Goal: Transaction & Acquisition: Subscribe to service/newsletter

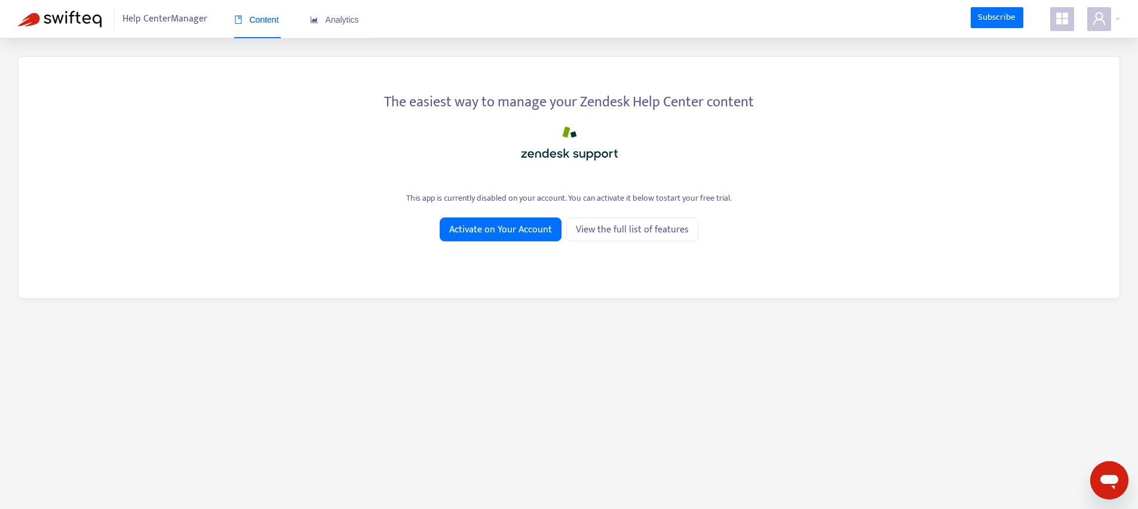
click at [1069, 16] on span at bounding box center [1062, 19] width 24 height 24
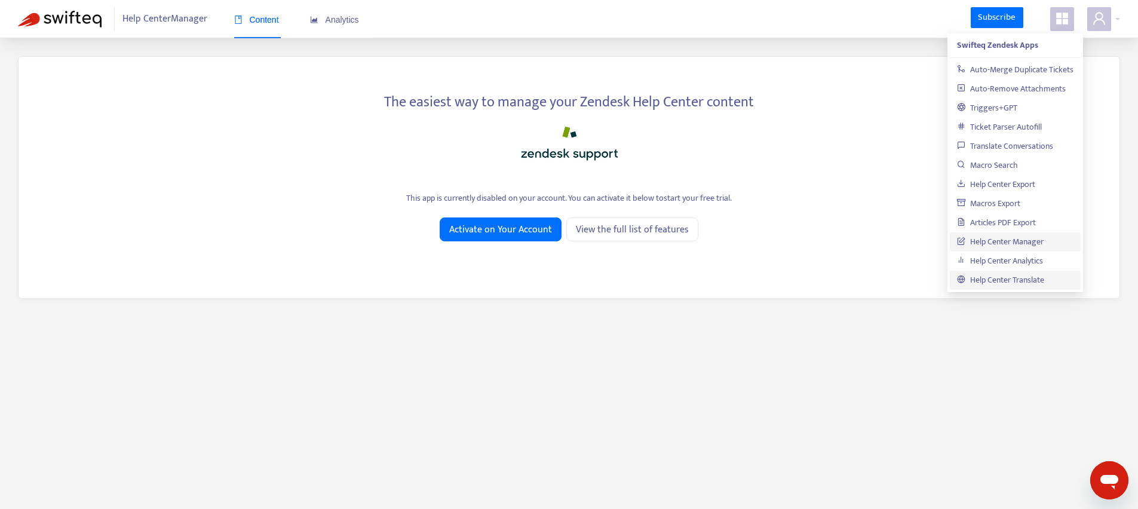
click at [1022, 281] on link "Help Center Translate" at bounding box center [1000, 280] width 87 height 14
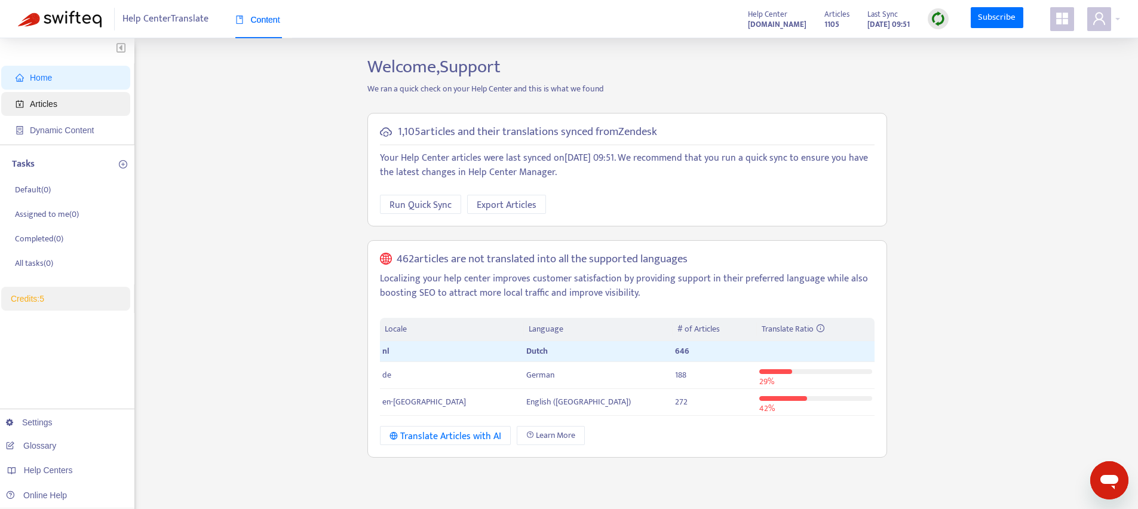
click at [44, 108] on span "Articles" at bounding box center [43, 104] width 27 height 10
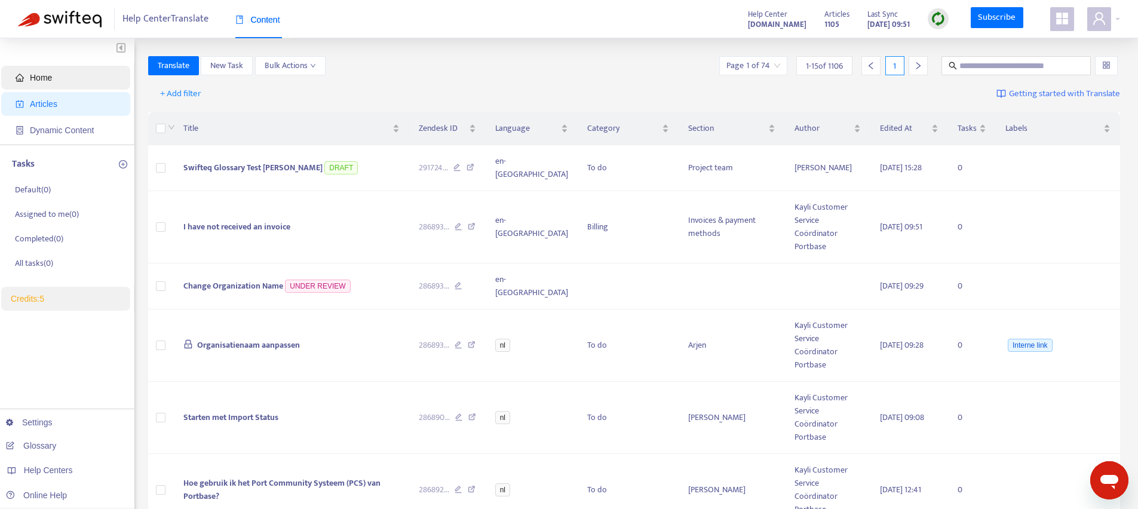
click at [55, 69] on span "Home" at bounding box center [68, 78] width 105 height 24
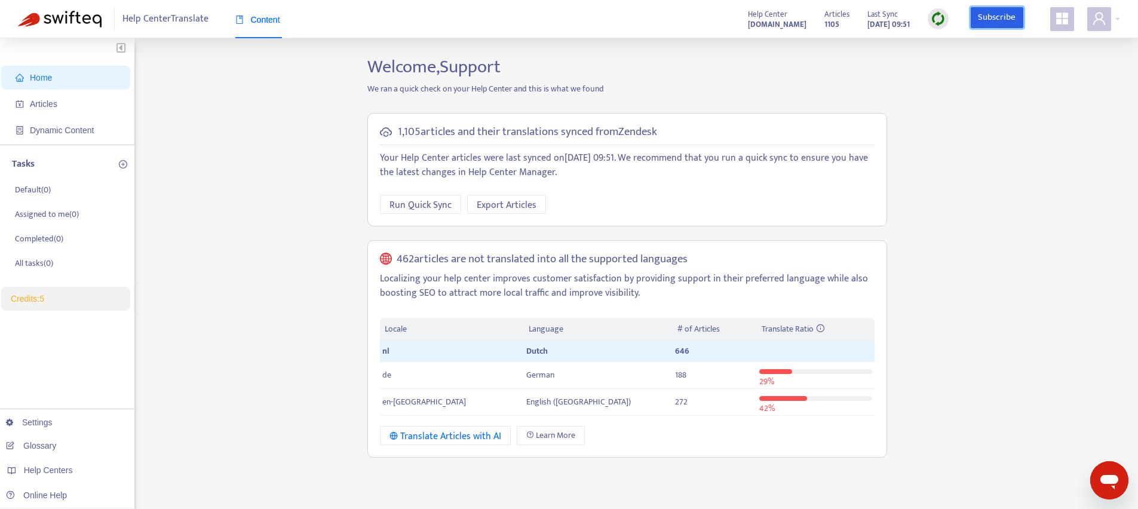
click at [997, 16] on link "Subscribe" at bounding box center [996, 17] width 53 height 21
